Goal: Task Accomplishment & Management: Use online tool/utility

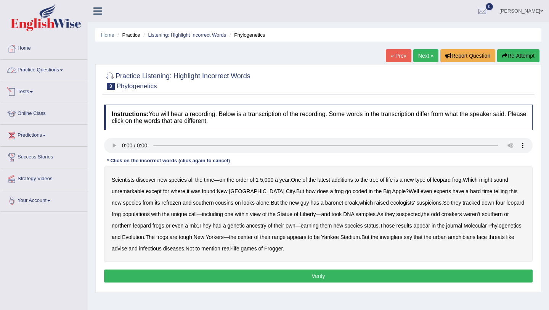
click at [64, 70] on link "Practice Questions" at bounding box center [43, 68] width 87 height 19
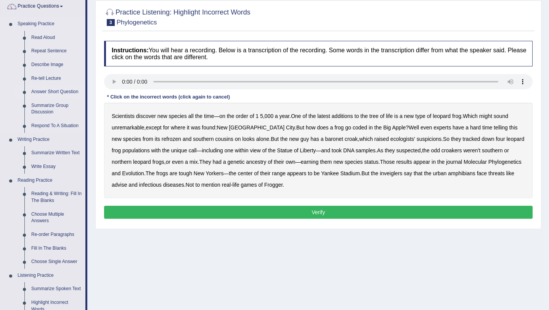
scroll to position [65, 0]
